Goal: Task Accomplishment & Management: Use online tool/utility

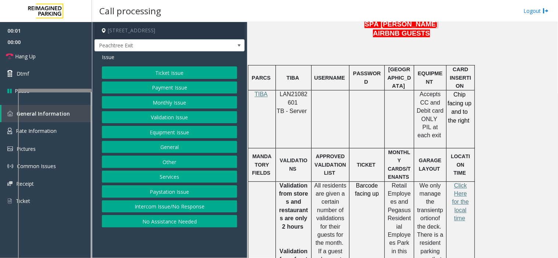
scroll to position [449, 0]
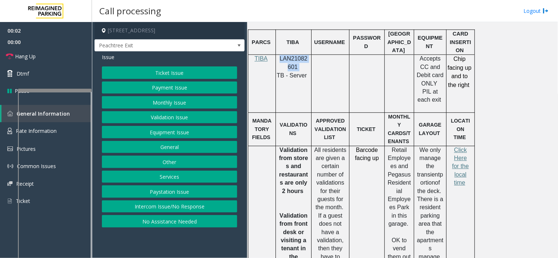
drag, startPoint x: 302, startPoint y: 65, endPoint x: 278, endPoint y: 61, distance: 24.2
click at [278, 61] on p "LAN21082601" at bounding box center [293, 63] width 30 height 17
copy p "LAN21082601"
click at [147, 135] on button "Equipment Issue" at bounding box center [169, 132] width 135 height 12
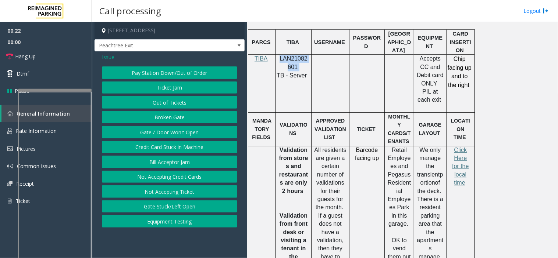
click at [150, 136] on button "Gate / Door Won't Open" at bounding box center [169, 132] width 135 height 12
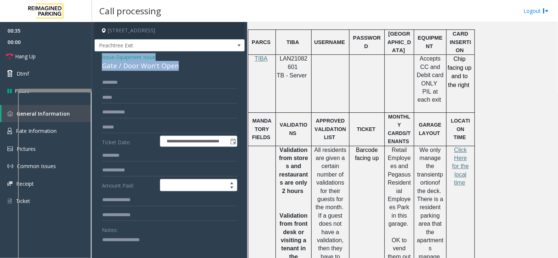
drag, startPoint x: 184, startPoint y: 67, endPoint x: 99, endPoint y: 57, distance: 85.1
click at [99, 57] on div "**********" at bounding box center [169, 233] width 150 height 365
copy div "Issue - Equipment Issue Gate / Door Won't Open"
click at [108, 246] on textarea at bounding box center [166, 248] width 129 height 28
paste textarea "**********"
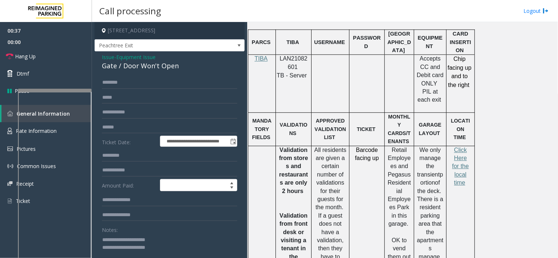
scroll to position [0, 0]
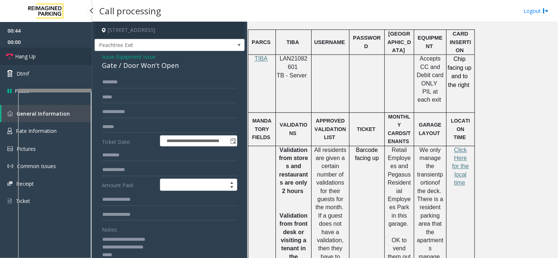
click at [51, 53] on link "Hang Up" at bounding box center [46, 56] width 92 height 17
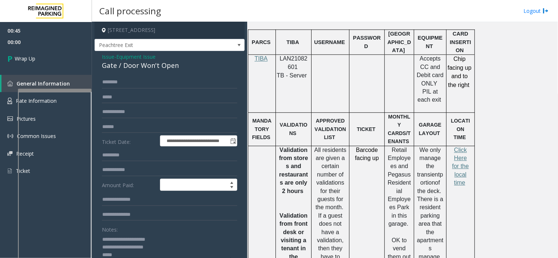
click at [136, 256] on textarea at bounding box center [166, 248] width 129 height 28
type textarea "**********"
click at [30, 40] on span "00:16" at bounding box center [46, 41] width 92 height 11
click at [34, 51] on link "Wrap Up" at bounding box center [46, 59] width 92 height 22
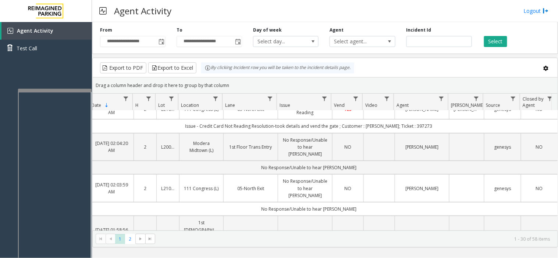
scroll to position [0, 46]
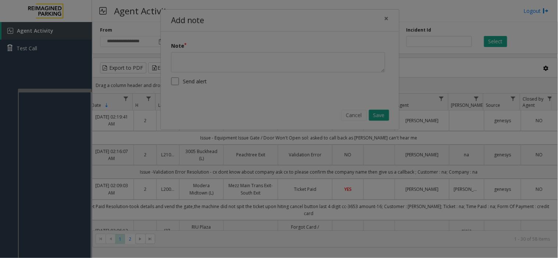
click at [418, 41] on bs-modal-backdrop at bounding box center [279, 129] width 558 height 258
click at [108, 185] on bs-modal-backdrop at bounding box center [279, 129] width 558 height 258
click at [122, 50] on bs-modal-backdrop at bounding box center [279, 129] width 558 height 258
drag, startPoint x: 122, startPoint y: 50, endPoint x: 224, endPoint y: 49, distance: 101.8
click at [224, 49] on bs-modal-backdrop at bounding box center [279, 129] width 558 height 258
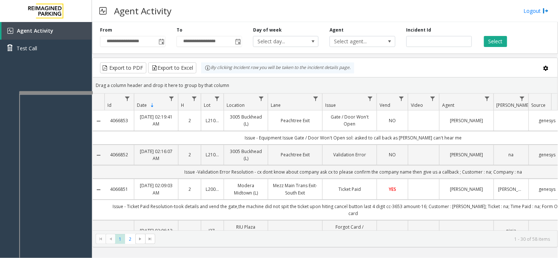
click at [86, 93] on div at bounding box center [56, 92] width 74 height 3
click at [164, 42] on span "Toggle popup" at bounding box center [161, 42] width 8 height 12
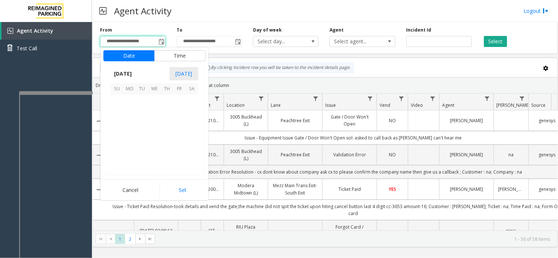
scroll to position [131808, 0]
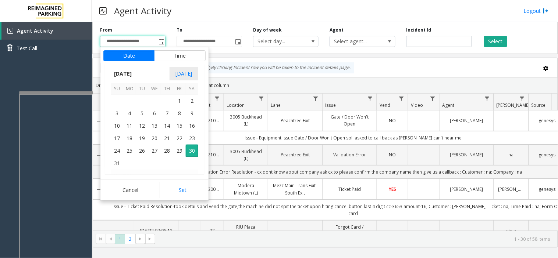
click at [265, 72] on div "By clicking Incident row you will be taken to the incident details page." at bounding box center [277, 67] width 153 height 11
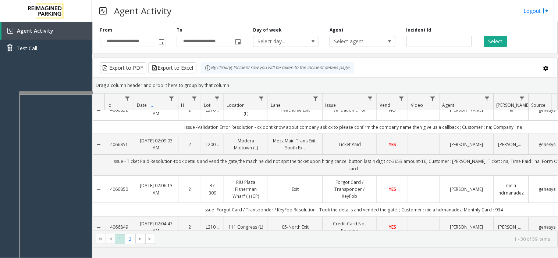
scroll to position [82, 0]
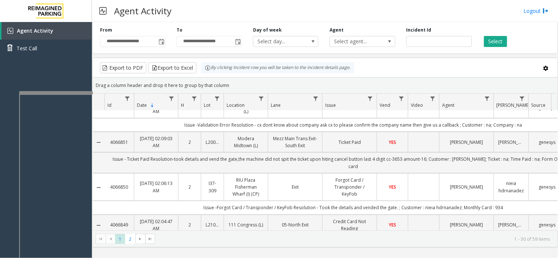
click at [311, 194] on td "Exit" at bounding box center [295, 187] width 54 height 28
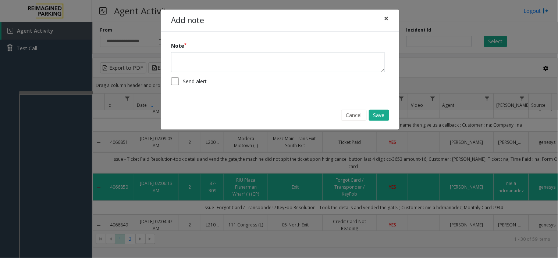
click at [388, 19] on span "×" at bounding box center [386, 18] width 4 height 10
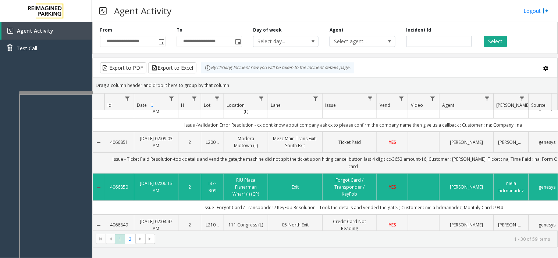
scroll to position [122, 0]
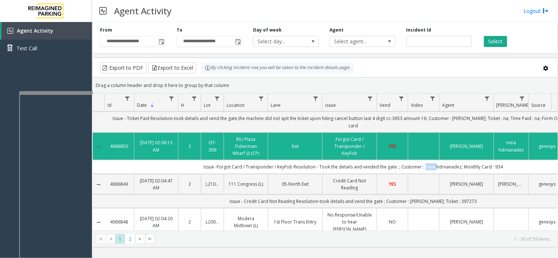
drag, startPoint x: 422, startPoint y: 162, endPoint x: 433, endPoint y: 162, distance: 11.0
click at [433, 162] on td "Issue -Forgot Card / Transponder / KeyFob Resolution - Took the details and ven…" at bounding box center [352, 167] width 497 height 14
click at [457, 86] on div "Drag a column header and drop it here to group by that column" at bounding box center [325, 85] width 465 height 13
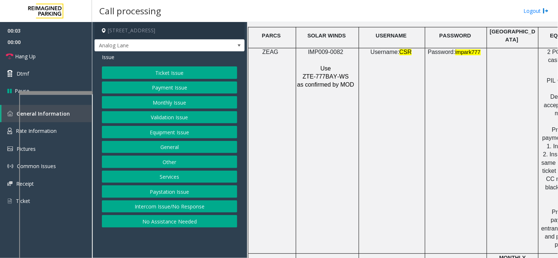
scroll to position [980, 0]
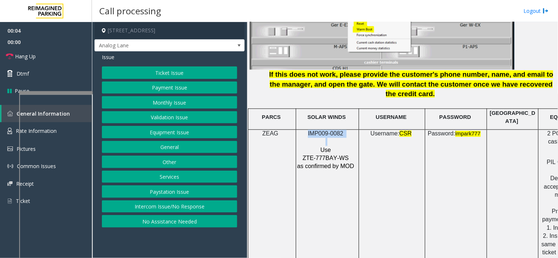
drag, startPoint x: 347, startPoint y: 113, endPoint x: 303, endPoint y: 111, distance: 43.8
click at [303, 130] on div "IMP009-0082 Use ZTE-777BAY-WS as confirmed by MOD" at bounding box center [327, 150] width 62 height 41
click at [303, 130] on p "IMP009-0082" at bounding box center [326, 134] width 59 height 8
drag, startPoint x: 347, startPoint y: 108, endPoint x: 307, endPoint y: 111, distance: 40.1
click at [307, 130] on p "IMP009-0082" at bounding box center [326, 134] width 59 height 8
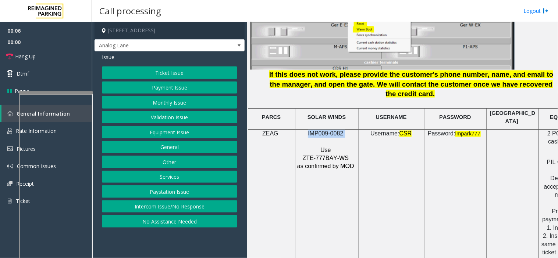
copy p "IMP009-0082"
click at [41, 55] on link "Hang Up" at bounding box center [46, 56] width 92 height 17
click at [144, 220] on button "No Assistance Needed" at bounding box center [169, 221] width 135 height 12
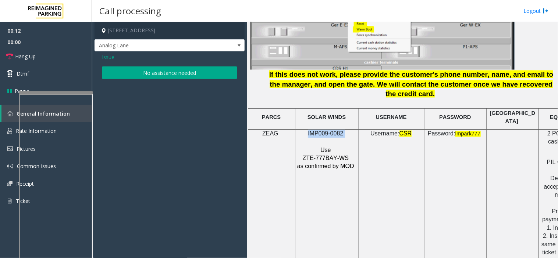
click at [118, 69] on button "No assistance needed" at bounding box center [169, 73] width 135 height 12
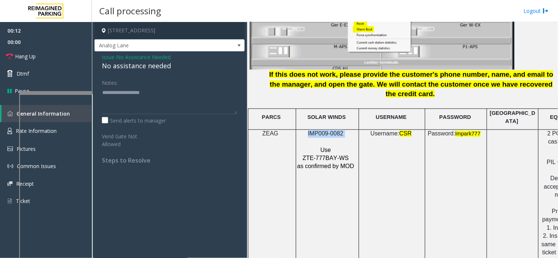
click at [117, 68] on div "No assistance needed" at bounding box center [169, 66] width 135 height 10
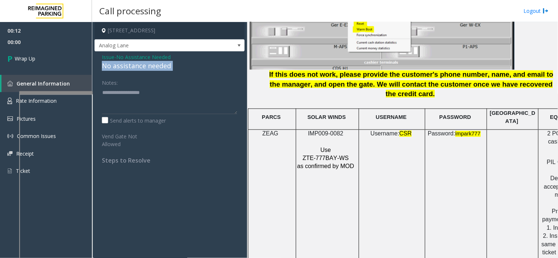
click at [117, 68] on div "No assistance needed" at bounding box center [169, 66] width 135 height 10
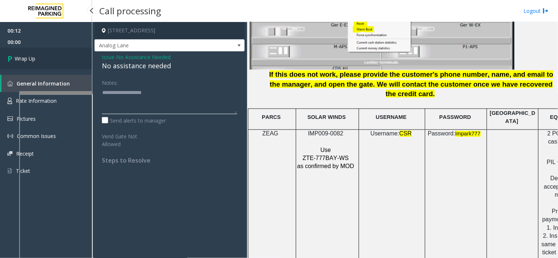
type textarea "**********"
click at [58, 65] on link "Wrap Up" at bounding box center [46, 59] width 92 height 22
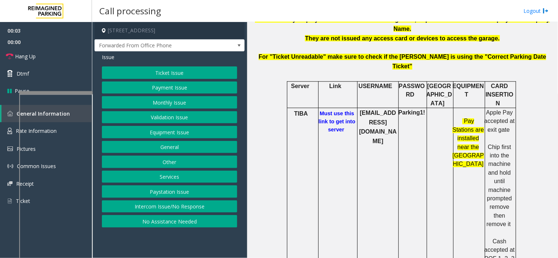
scroll to position [286, 0]
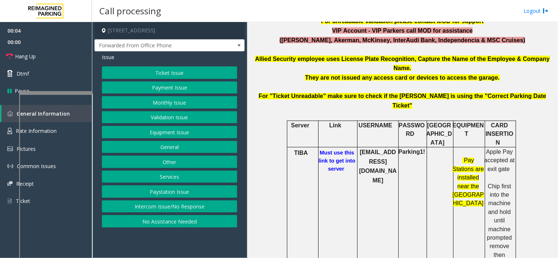
click at [330, 149] on h6 "Must use this link to get into server" at bounding box center [337, 161] width 40 height 24
click at [330, 150] on b "Must use this link to get into server" at bounding box center [336, 161] width 37 height 22
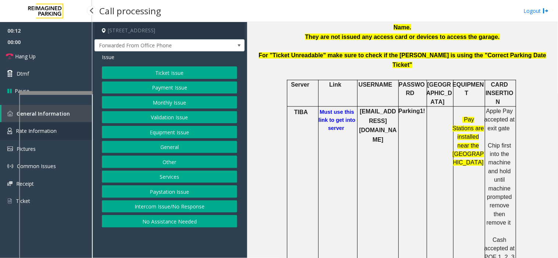
click at [10, 126] on link "Rate Information" at bounding box center [46, 131] width 92 height 18
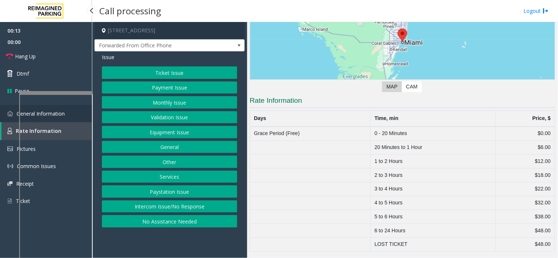
click at [8, 115] on img at bounding box center [10, 114] width 6 height 6
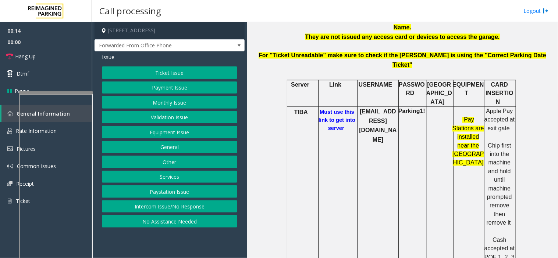
click at [147, 74] on button "Ticket Issue" at bounding box center [169, 73] width 135 height 12
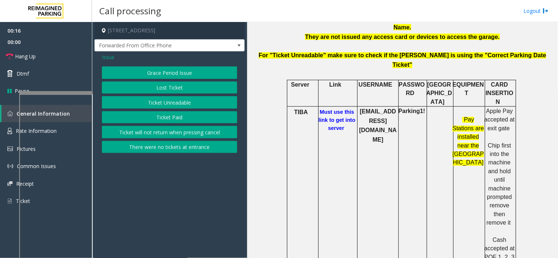
click at [137, 105] on button "Ticket Unreadable" at bounding box center [169, 102] width 135 height 12
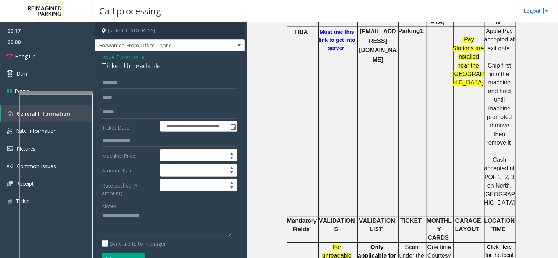
scroll to position [408, 0]
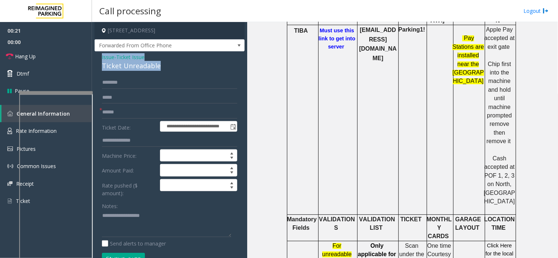
drag, startPoint x: 162, startPoint y: 68, endPoint x: 98, endPoint y: 56, distance: 65.8
copy div "Issue - Ticket Issue Ticket Unreadable"
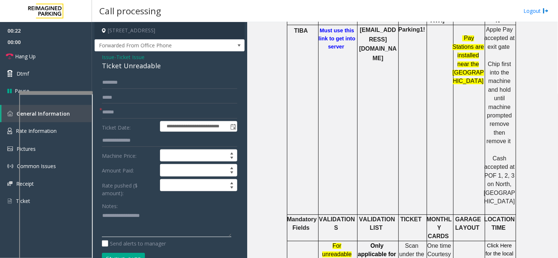
click at [132, 219] on textarea at bounding box center [166, 224] width 129 height 28
paste textarea "**********"
type textarea "**********"
click at [122, 110] on input "text" at bounding box center [169, 112] width 135 height 12
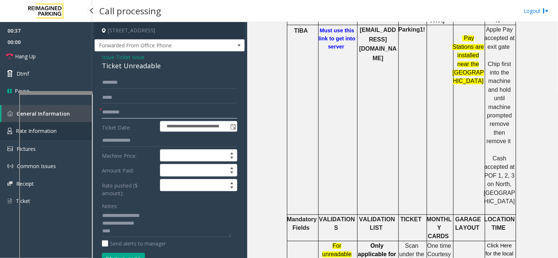
type input "*********"
click at [7, 128] on img at bounding box center [9, 131] width 5 height 7
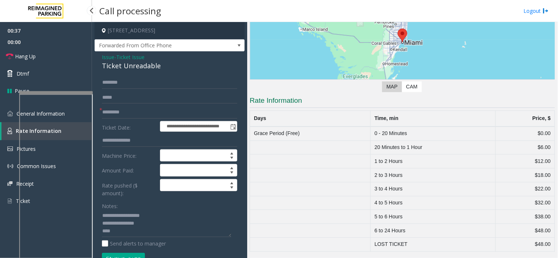
scroll to position [99, 0]
click at [12, 115] on img at bounding box center [10, 114] width 6 height 6
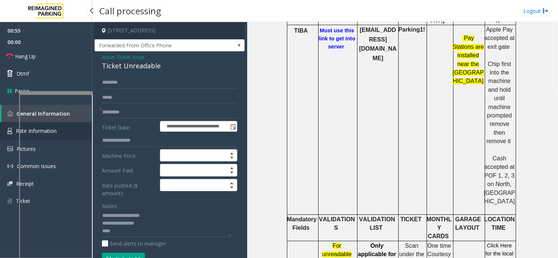
click at [9, 126] on link "Rate Information" at bounding box center [46, 131] width 92 height 18
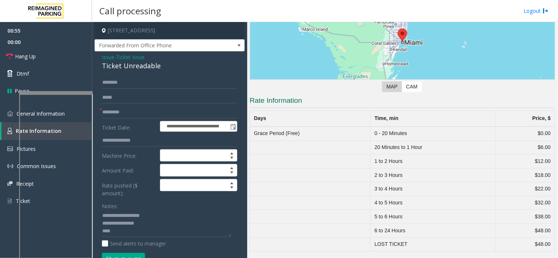
scroll to position [99, 0]
click at [179, 233] on textarea at bounding box center [166, 224] width 129 height 28
click at [6, 115] on link "General Information" at bounding box center [46, 113] width 92 height 17
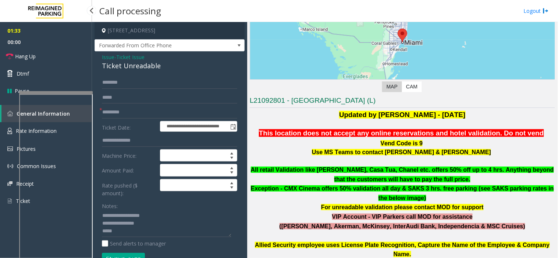
scroll to position [408, 0]
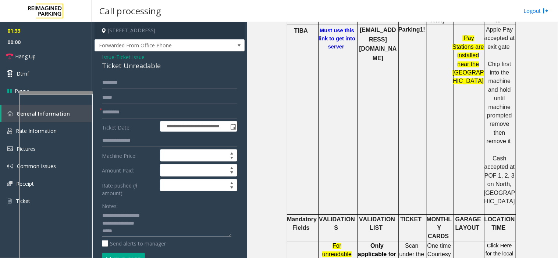
click at [130, 232] on textarea at bounding box center [166, 224] width 129 height 28
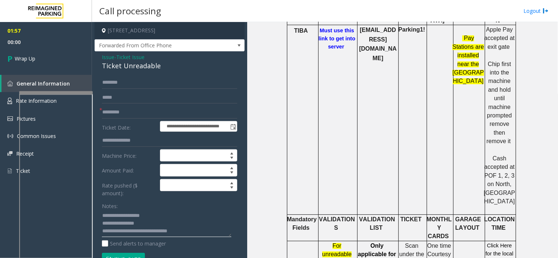
click at [192, 230] on textarea at bounding box center [166, 224] width 129 height 28
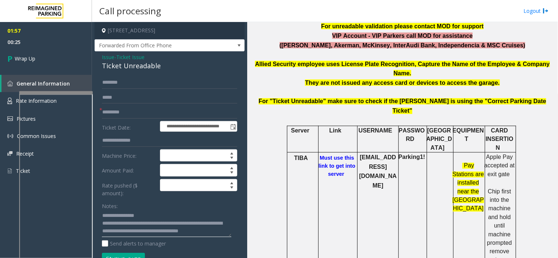
scroll to position [204, 0]
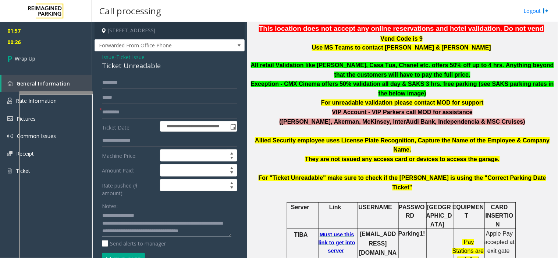
type textarea "**********"
click at [344, 232] on b "Must use this link to get into server" at bounding box center [336, 243] width 37 height 22
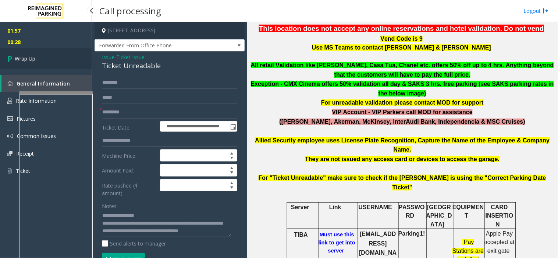
click at [78, 53] on link "Wrap Up" at bounding box center [46, 59] width 92 height 22
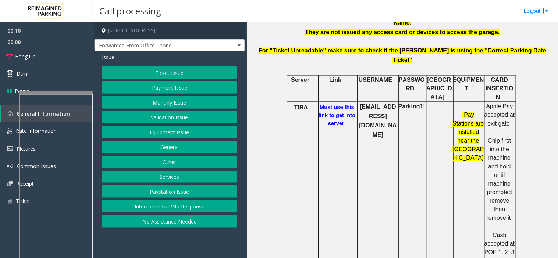
scroll to position [326, 0]
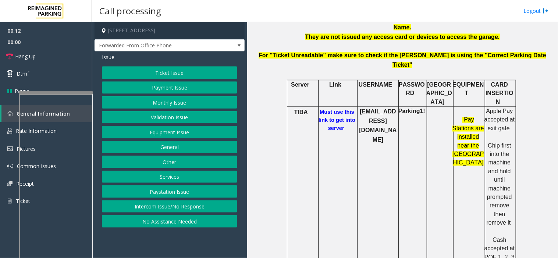
click at [169, 87] on button "Payment Issue" at bounding box center [169, 88] width 135 height 12
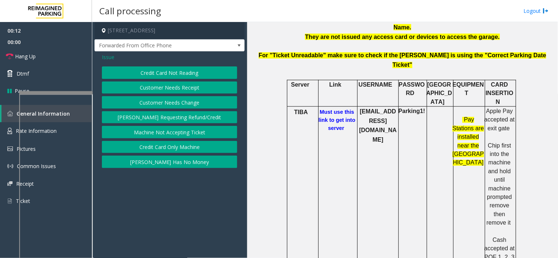
click at [171, 73] on button "Credit Card Not Reading" at bounding box center [169, 73] width 135 height 12
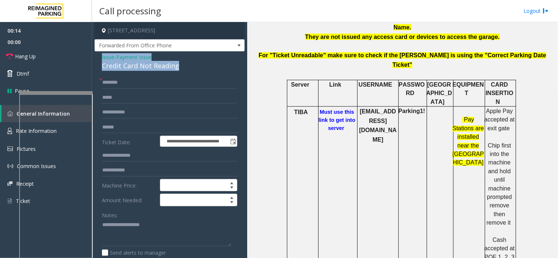
drag, startPoint x: 181, startPoint y: 65, endPoint x: 102, endPoint y: 55, distance: 80.1
click at [102, 55] on div "Issue - Payment Issue Credit Card Not Reading" at bounding box center [169, 62] width 135 height 18
copy div "Issue - Payment Issue Credit Card Not Reading"
click at [151, 219] on textarea at bounding box center [166, 233] width 129 height 28
paste textarea "**********"
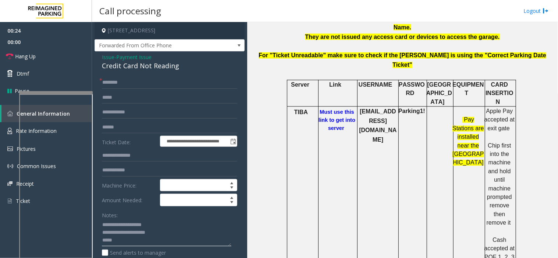
type textarea "**********"
click at [136, 87] on input "text" at bounding box center [169, 82] width 135 height 12
type input "**"
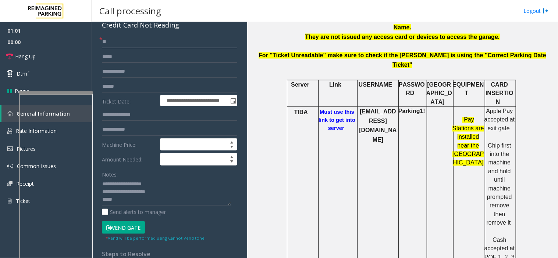
scroll to position [0, 0]
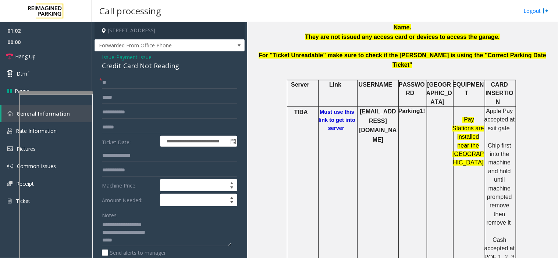
click at [334, 110] on b "Must use this link to get into server" at bounding box center [336, 121] width 37 height 22
click at [115, 90] on form "**********" at bounding box center [169, 179] width 135 height 206
click at [114, 86] on input "**" at bounding box center [169, 82] width 135 height 12
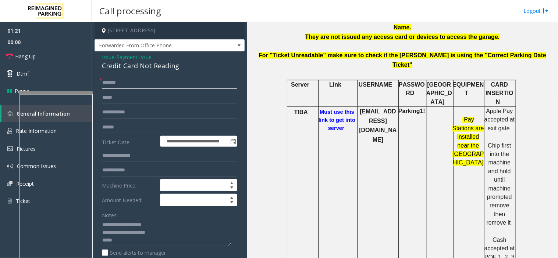
type input "******"
click at [110, 126] on input "text" at bounding box center [169, 127] width 135 height 12
click at [117, 129] on input "*********" at bounding box center [169, 127] width 135 height 12
click at [129, 130] on input "*********" at bounding box center [169, 127] width 135 height 12
type input "*********"
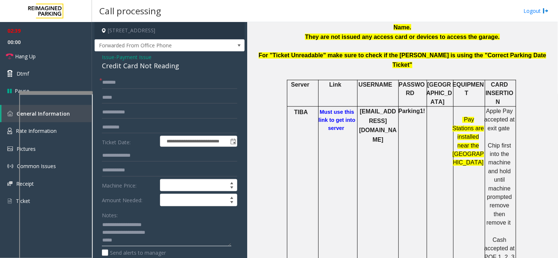
click at [138, 244] on textarea at bounding box center [166, 233] width 129 height 28
click at [63, 60] on link "Hang Up" at bounding box center [46, 56] width 92 height 17
click at [118, 243] on textarea at bounding box center [166, 233] width 129 height 28
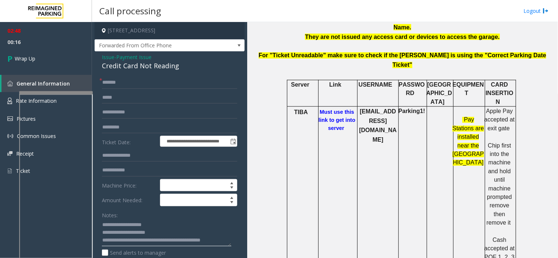
scroll to position [5, 0]
click at [219, 243] on textarea at bounding box center [166, 233] width 129 height 28
type textarea "**********"
click at [42, 54] on link "Wrap Up" at bounding box center [46, 59] width 92 height 22
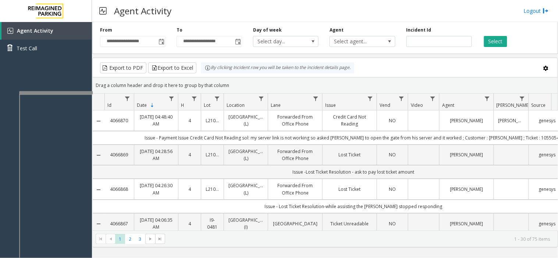
click at [549, 16] on div "Agent Activity Logout" at bounding box center [325, 11] width 466 height 22
click at [540, 12] on link "Logout" at bounding box center [535, 11] width 25 height 8
